Goal: Task Accomplishment & Management: Use online tool/utility

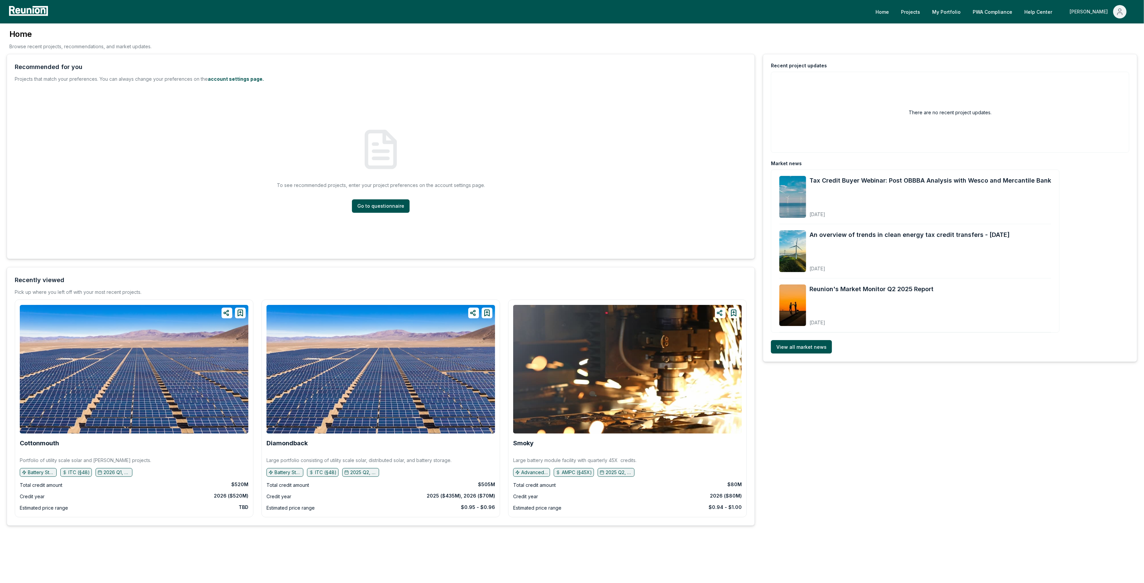
click at [1100, 7] on div "[PERSON_NAME]" at bounding box center [1090, 11] width 41 height 13
click at [1094, 38] on p "Admin Portal" at bounding box center [1107, 36] width 27 height 8
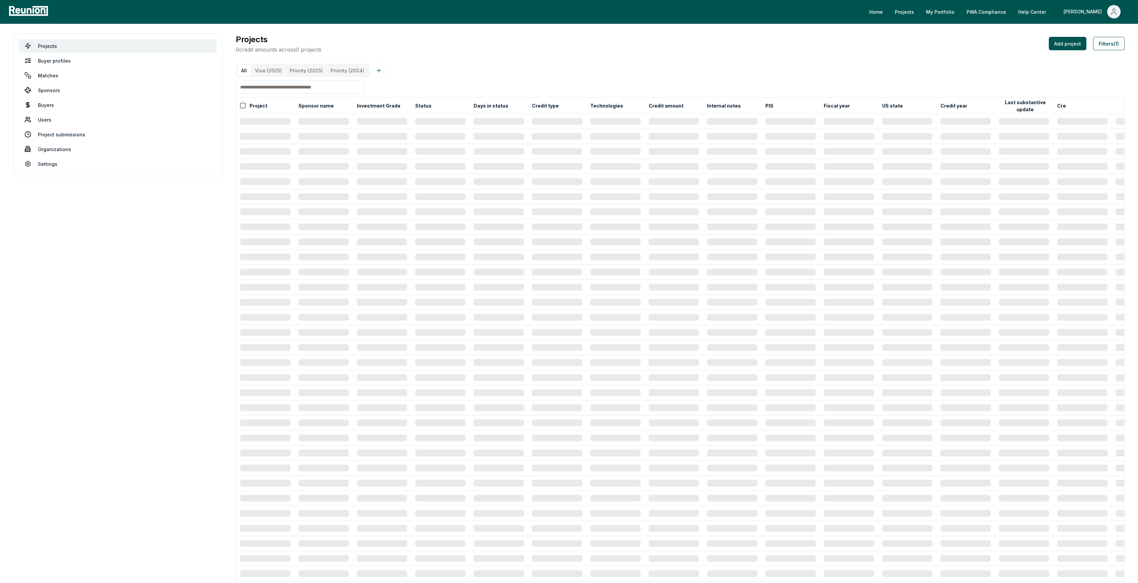
click at [297, 69] on \(2025\) "Priority (2025)" at bounding box center [306, 70] width 41 height 11
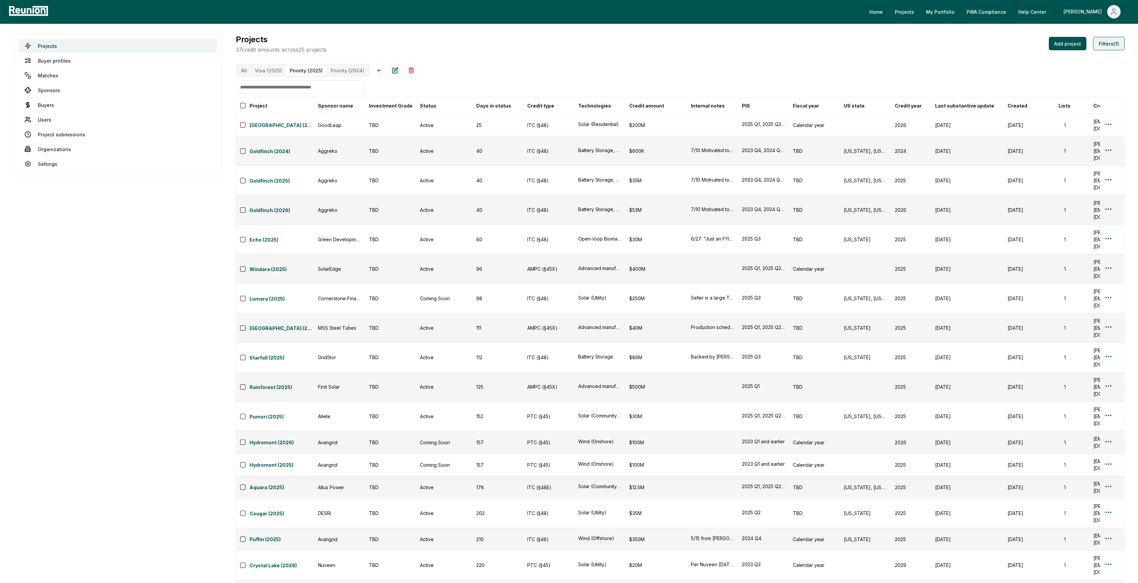
click at [1116, 47] on button "Filters (1)" at bounding box center [1109, 43] width 32 height 13
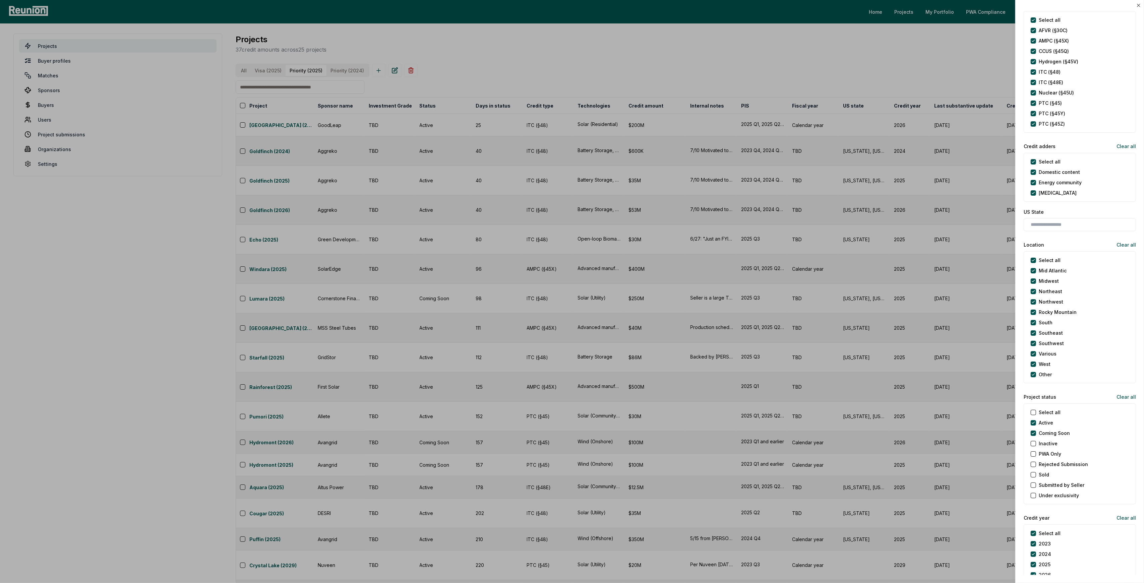
scroll to position [357, 0]
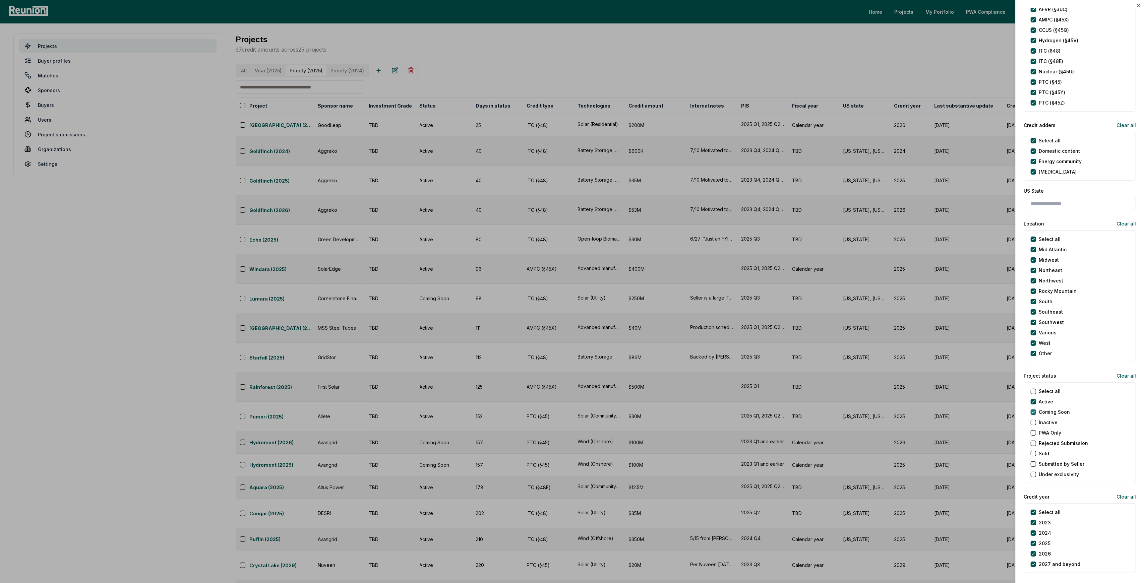
click at [1033, 410] on Soon "Coming Soon" at bounding box center [1033, 412] width 5 height 5
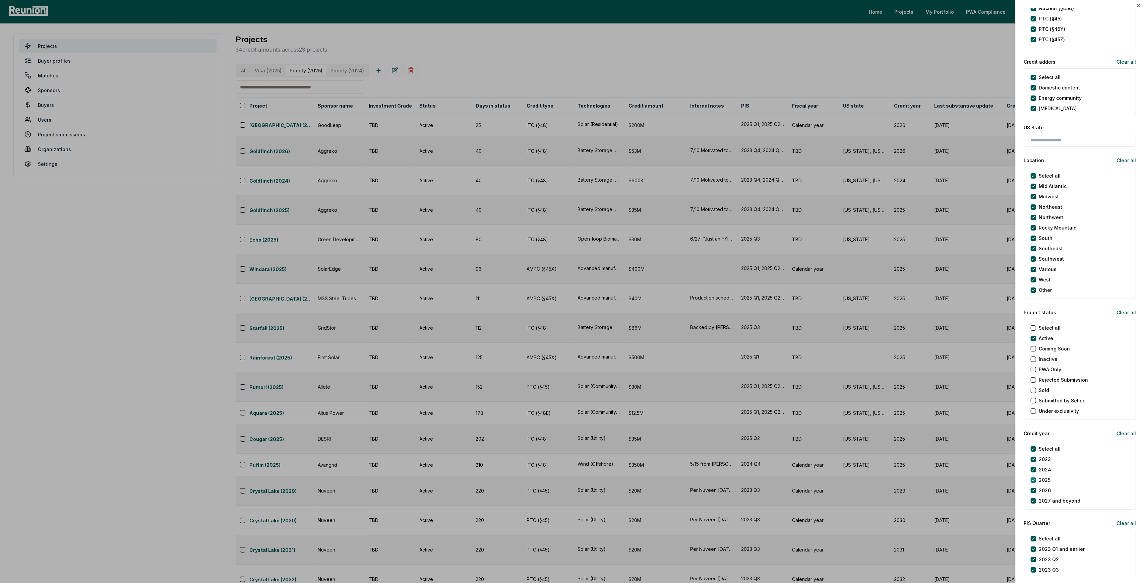
scroll to position [447, 0]
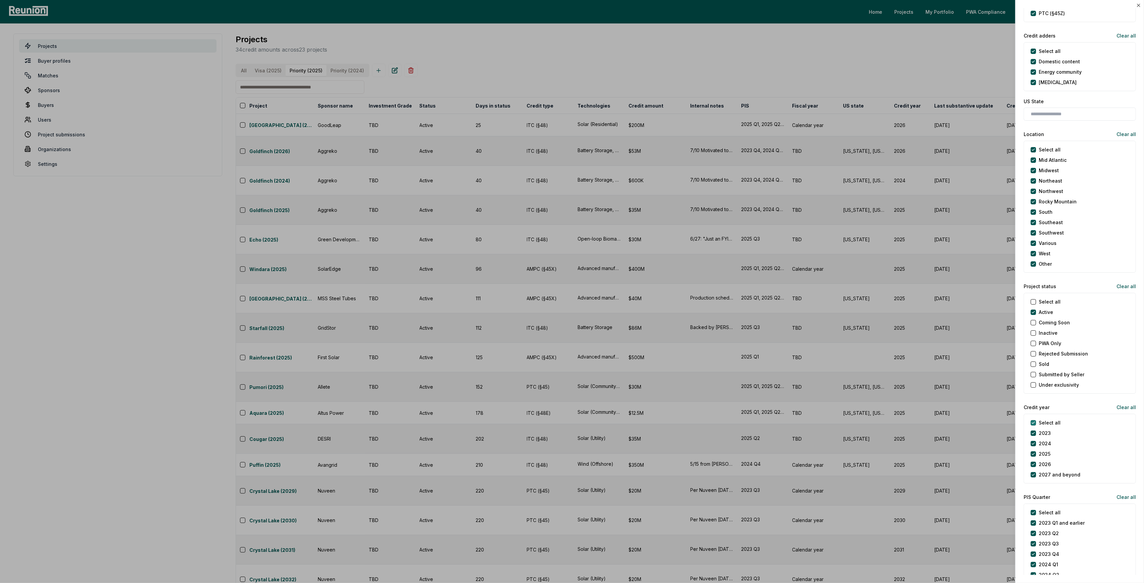
click at [1033, 422] on year "Select all" at bounding box center [1033, 422] width 5 height 5
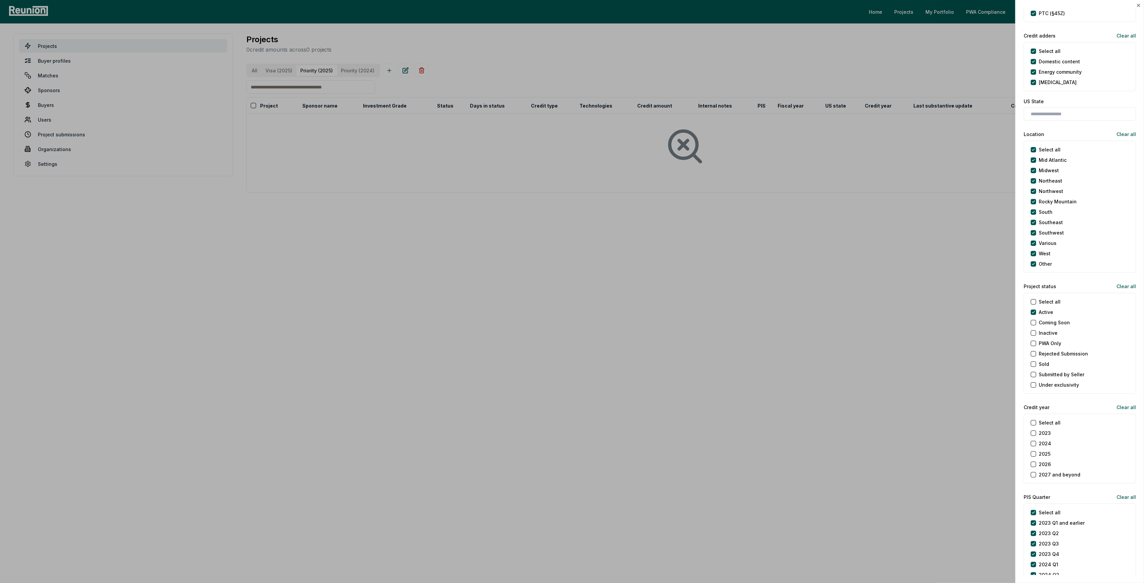
click at [1034, 453] on button "2025" at bounding box center [1033, 454] width 5 height 5
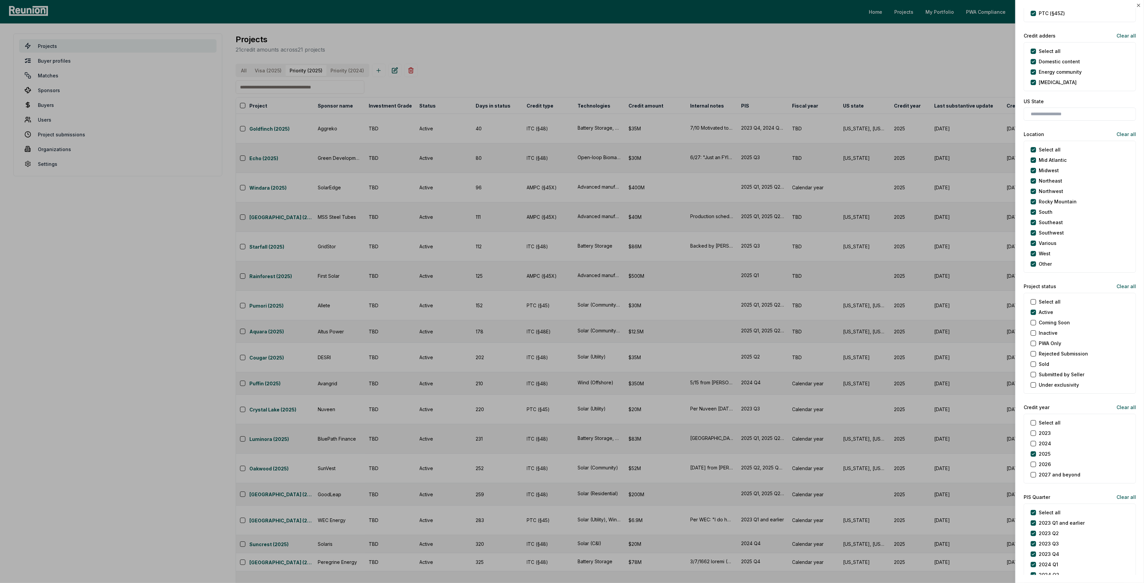
click at [887, 38] on div at bounding box center [572, 291] width 1144 height 583
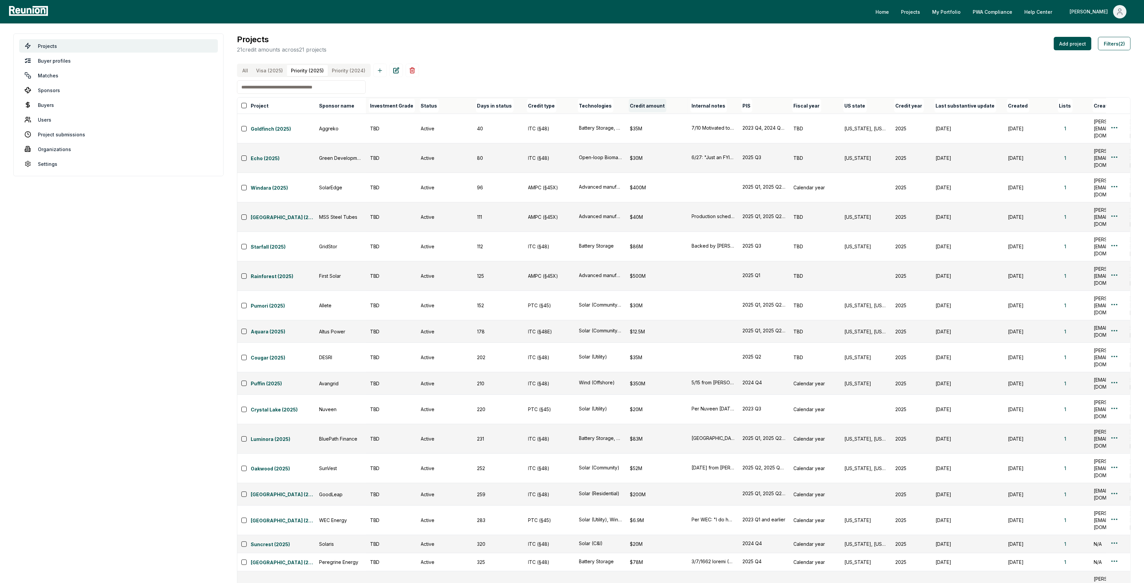
click at [654, 112] on button "Credit amount" at bounding box center [648, 105] width 38 height 13
